Goal: Transaction & Acquisition: Book appointment/travel/reservation

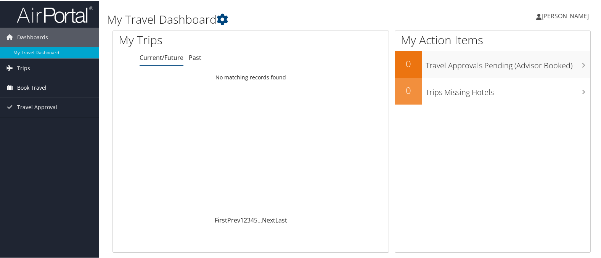
click at [27, 86] on span "Book Travel" at bounding box center [31, 86] width 29 height 19
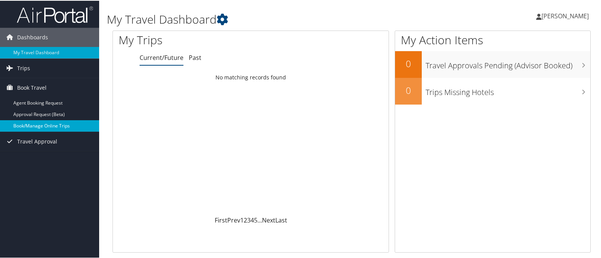
click at [28, 123] on link "Book/Manage Online Trips" at bounding box center [49, 124] width 99 height 11
click at [20, 126] on link "Book/Manage Online Trips" at bounding box center [49, 124] width 99 height 11
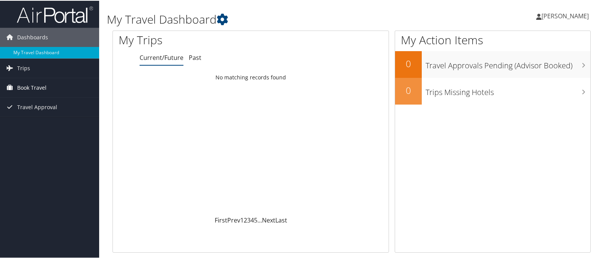
click at [19, 86] on span "Book Travel" at bounding box center [31, 86] width 29 height 19
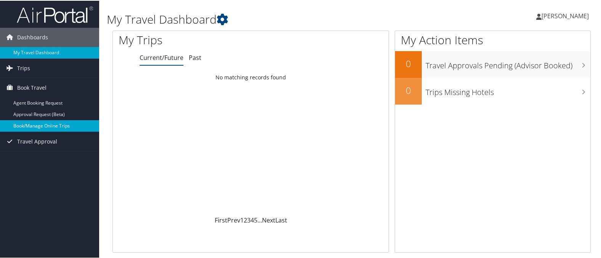
click at [26, 124] on link "Book/Manage Online Trips" at bounding box center [49, 124] width 99 height 11
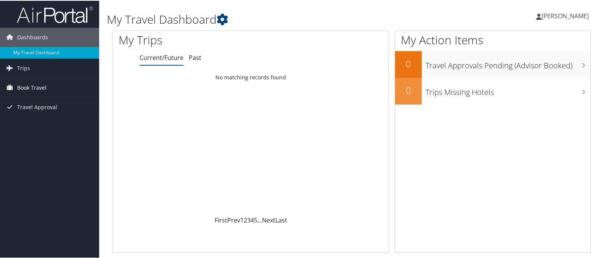
click at [26, 85] on span "Book Travel" at bounding box center [31, 86] width 29 height 19
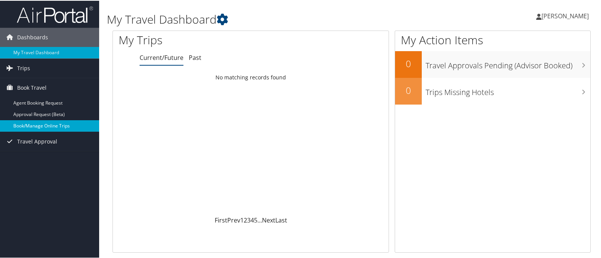
click at [31, 124] on link "Book/Manage Online Trips" at bounding box center [49, 124] width 99 height 11
